Goal: Task Accomplishment & Management: Manage account settings

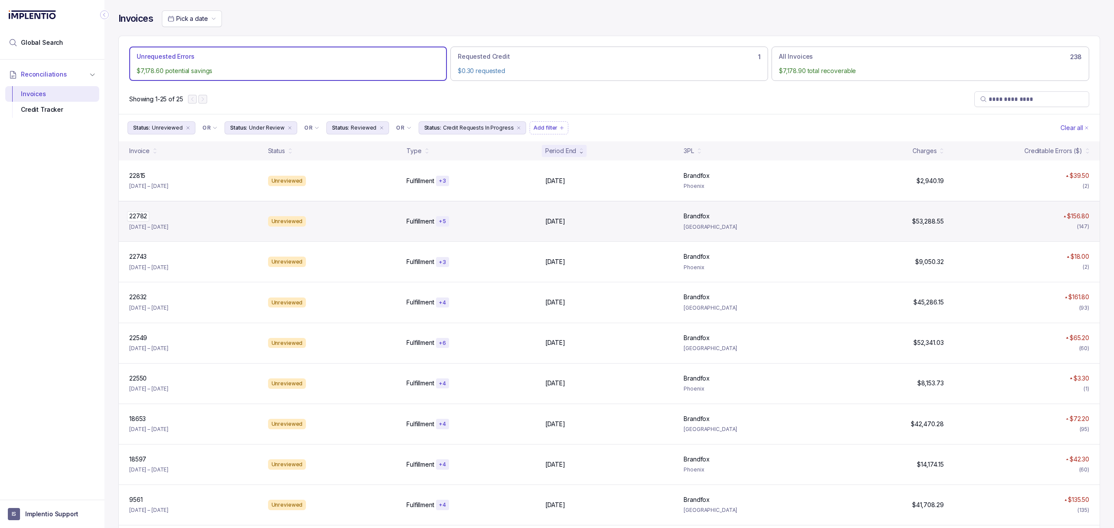
click at [138, 220] on p "22782" at bounding box center [138, 217] width 22 height 10
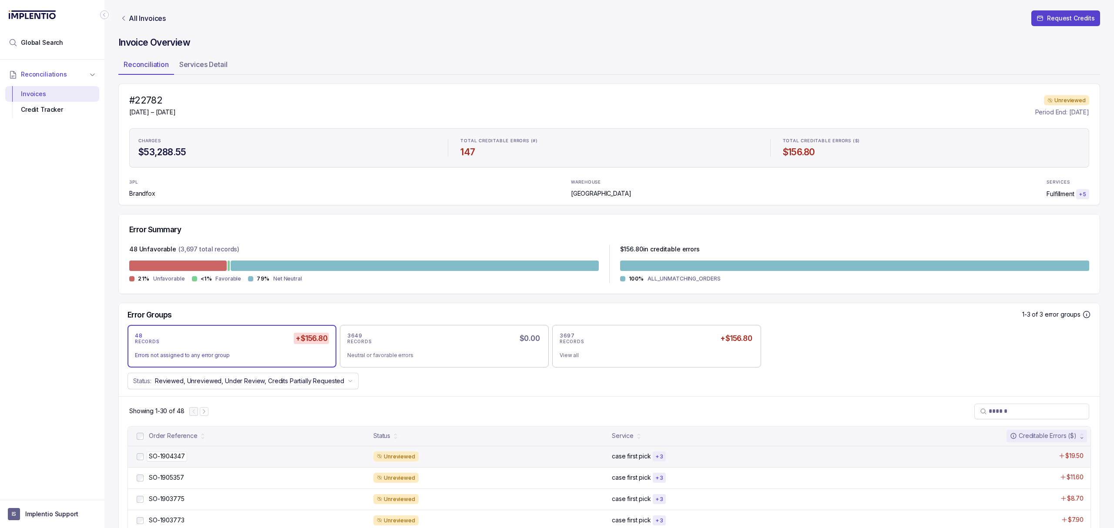
click at [151, 456] on p "SO-1904347" at bounding box center [167, 457] width 40 height 10
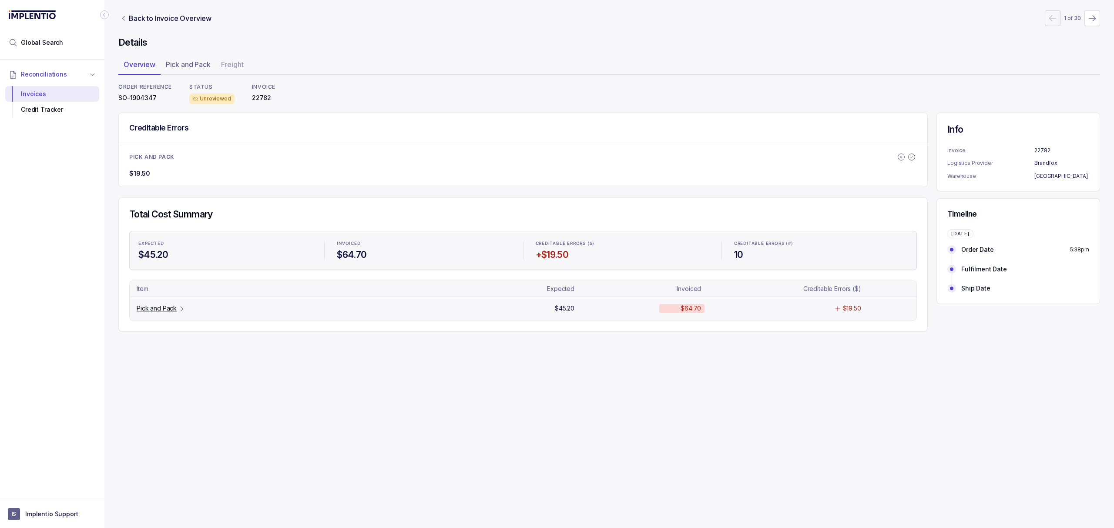
click at [152, 312] on p "Pick and Pack" at bounding box center [157, 308] width 40 height 9
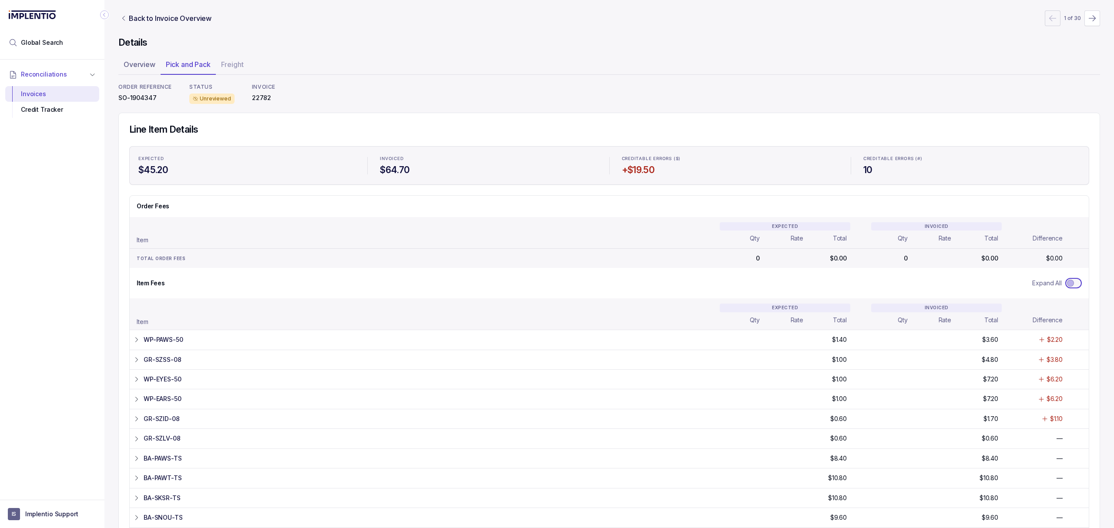
click at [1067, 284] on span "Toggle Expand All" at bounding box center [1070, 283] width 7 height 7
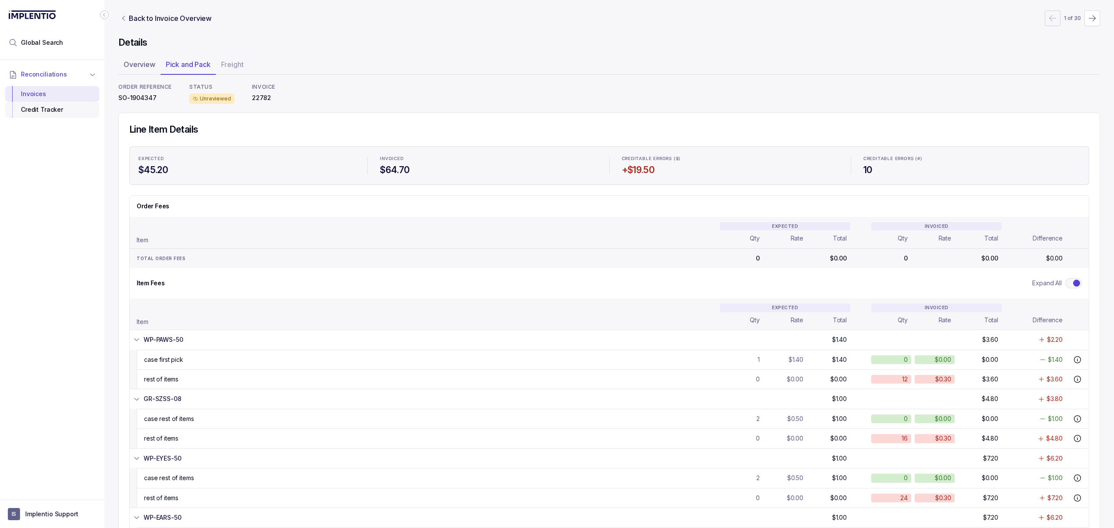
click at [39, 112] on div "Credit Tracker" at bounding box center [52, 110] width 80 height 16
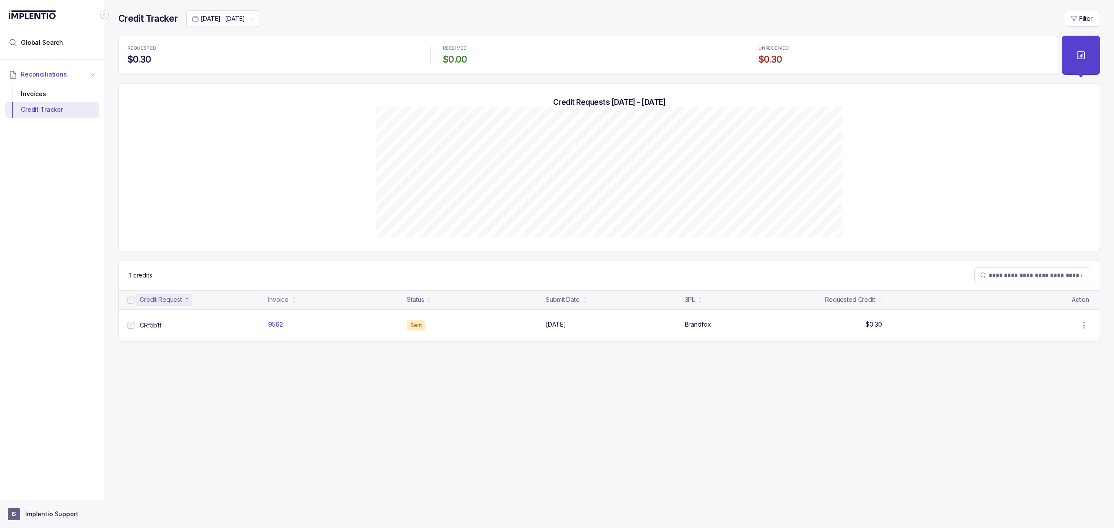
click at [44, 521] on aside "IS Implentio Support" at bounding box center [52, 514] width 104 height 28
click at [46, 507] on aside "IS Implentio Support" at bounding box center [52, 514] width 104 height 28
click at [33, 510] on p "Implentio Support" at bounding box center [51, 514] width 53 height 9
click at [37, 496] on p "Logout" at bounding box center [57, 495] width 72 height 9
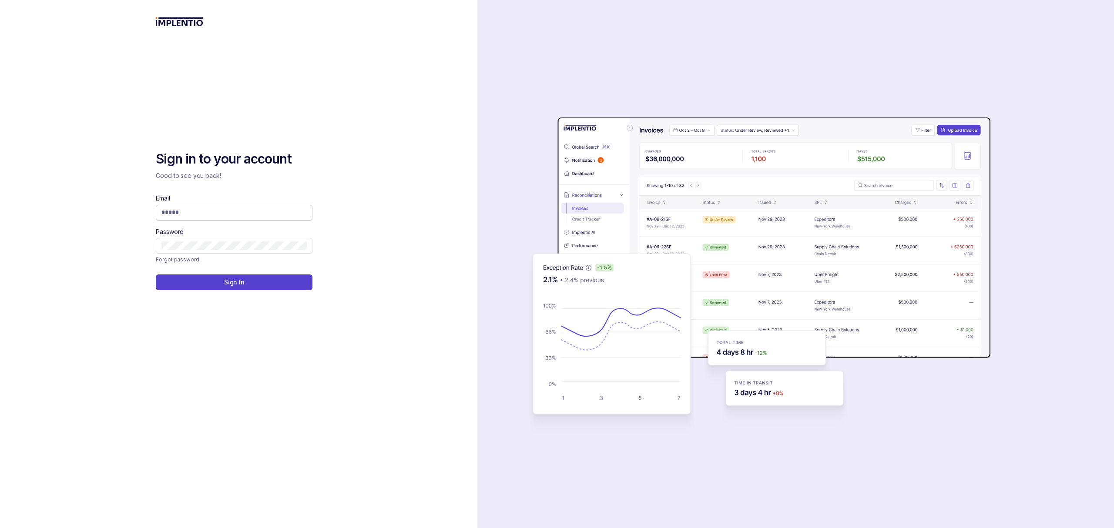
click at [183, 211] on input "Email" at bounding box center [233, 212] width 145 height 9
type input "**********"
